Goal: Task Accomplishment & Management: Complete application form

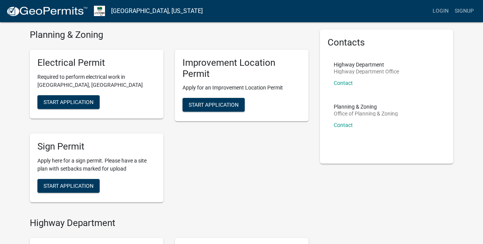
scroll to position [22, 0]
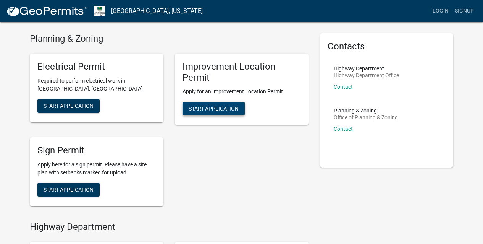
click at [206, 110] on span "Start Application" at bounding box center [214, 108] width 50 height 6
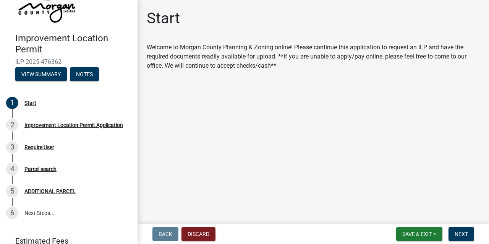
scroll to position [42, 0]
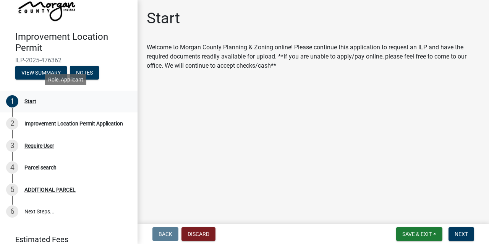
click at [31, 103] on div "Start" at bounding box center [30, 101] width 12 height 5
click at [34, 121] on div "Improvement Location Permit Application" at bounding box center [73, 123] width 99 height 5
click at [29, 122] on div "Improvement Location Permit Application" at bounding box center [73, 123] width 99 height 5
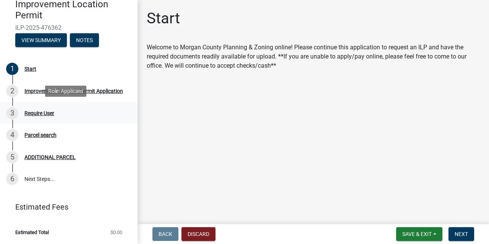
scroll to position [74, 0]
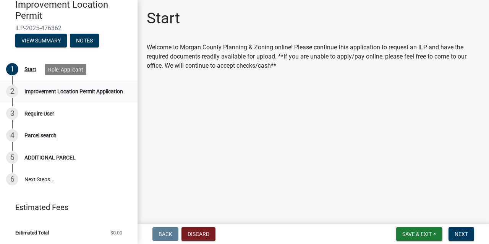
click at [31, 90] on div "Improvement Location Permit Application" at bounding box center [73, 91] width 99 height 5
click at [12, 92] on div "2" at bounding box center [12, 91] width 12 height 12
click at [459, 234] on span "Next" at bounding box center [461, 234] width 13 height 6
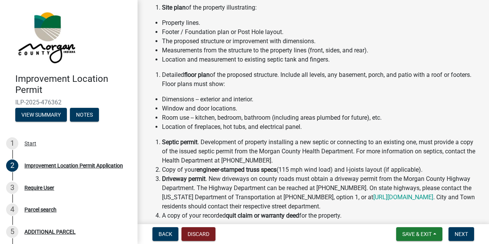
scroll to position [103, 0]
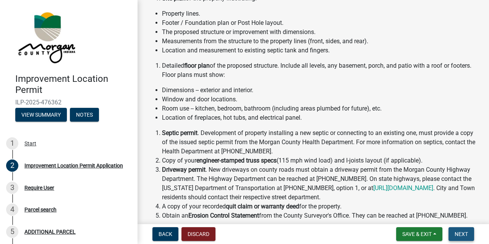
click at [460, 234] on span "Next" at bounding box center [461, 234] width 13 height 6
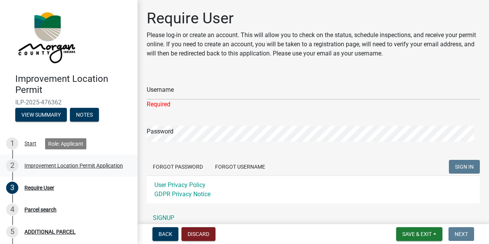
click at [29, 164] on div "Improvement Location Permit Application" at bounding box center [73, 165] width 99 height 5
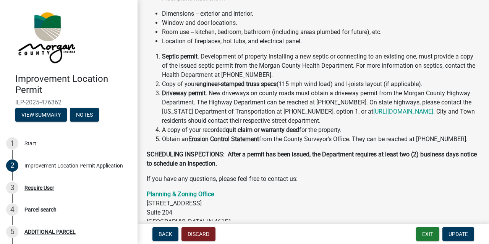
scroll to position [181, 0]
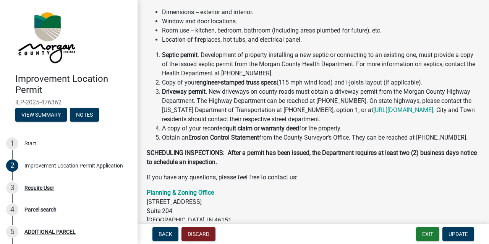
click at [215, 138] on strong "Erosion Control Statement" at bounding box center [223, 137] width 71 height 7
